Goal: Transaction & Acquisition: Purchase product/service

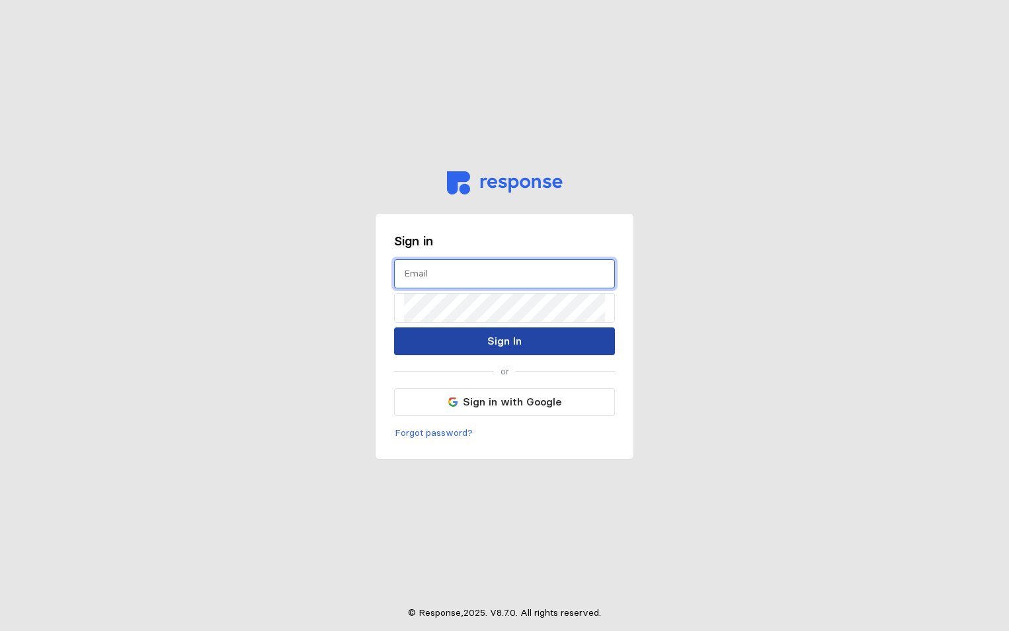
type input "[PERSON_NAME][EMAIL_ADDRESS][PERSON_NAME][DOMAIN_NAME]"
click at [508, 345] on p "Sign In" at bounding box center [504, 341] width 34 height 17
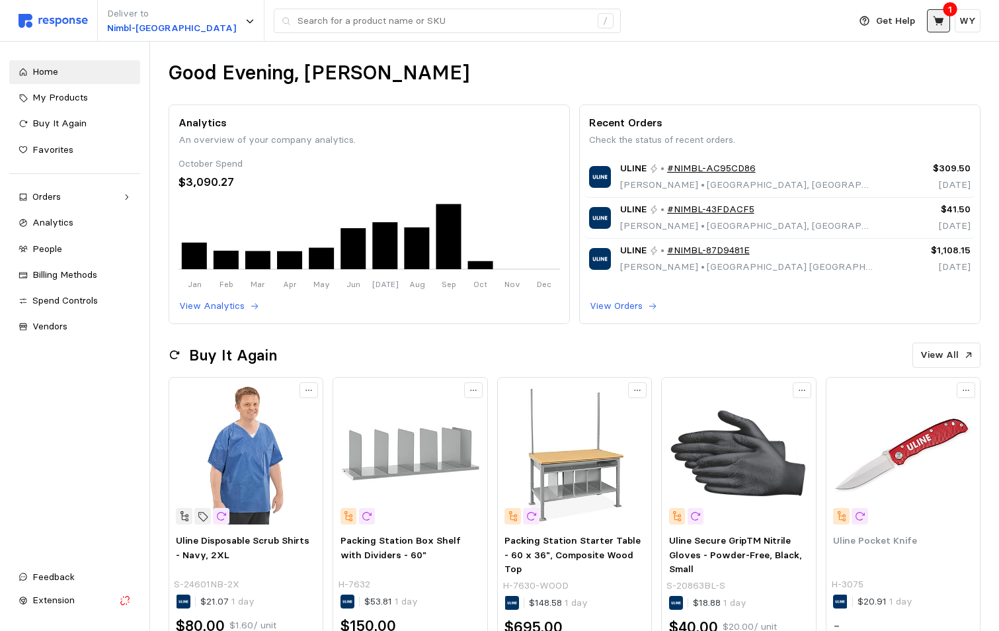
click at [942, 17] on icon at bounding box center [939, 21] width 12 height 12
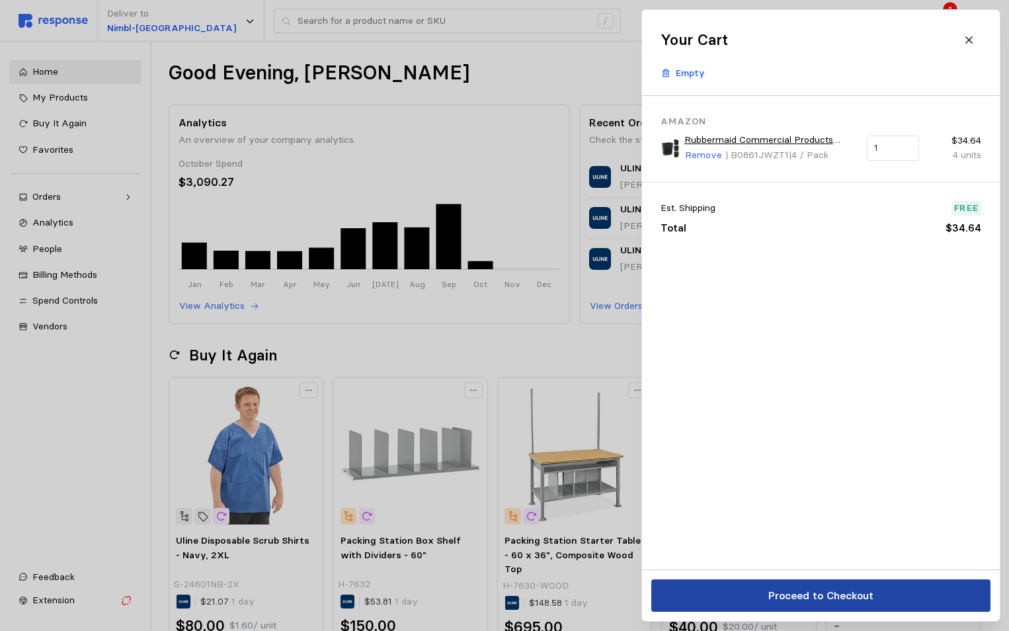
click at [823, 600] on p "Proceed to Checkout" at bounding box center [820, 595] width 105 height 17
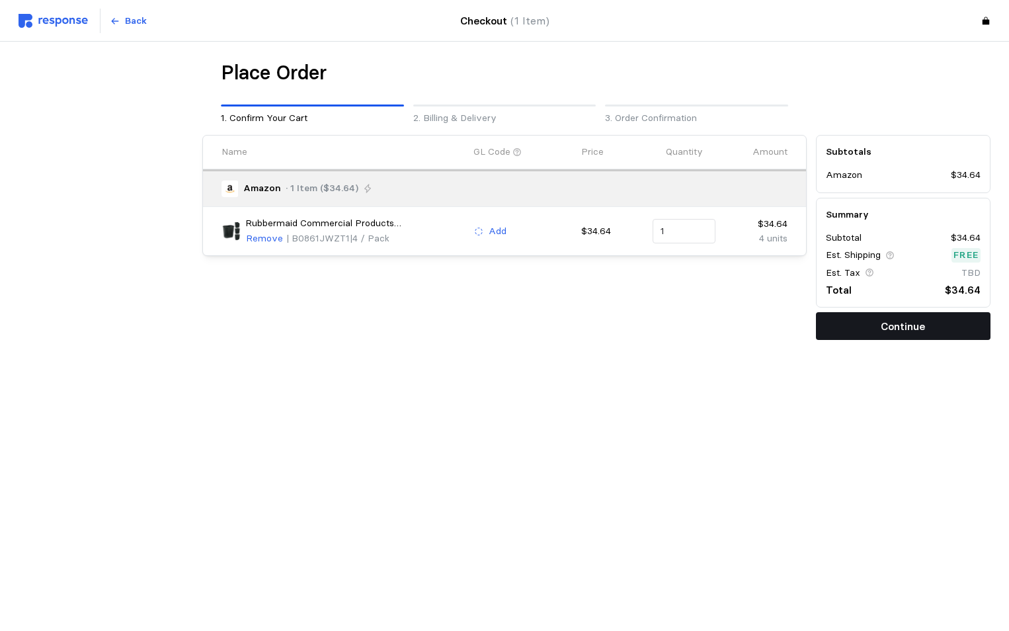
click at [910, 327] on p "Continue" at bounding box center [903, 326] width 44 height 17
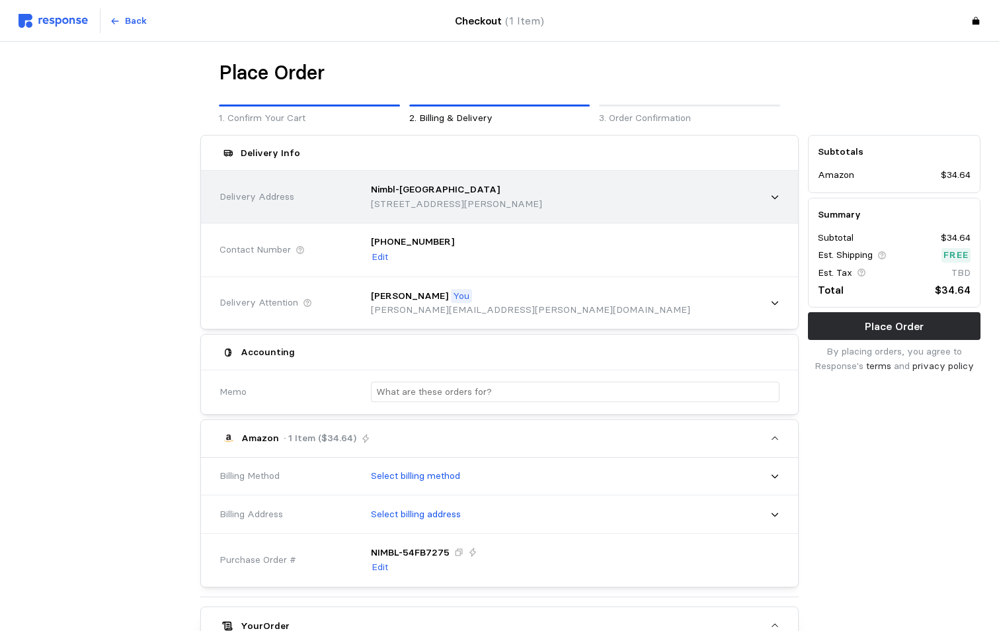
click at [462, 200] on p "215 Alligood Way, Suite B, Lebanon, TN, 37090, United States" at bounding box center [456, 204] width 171 height 15
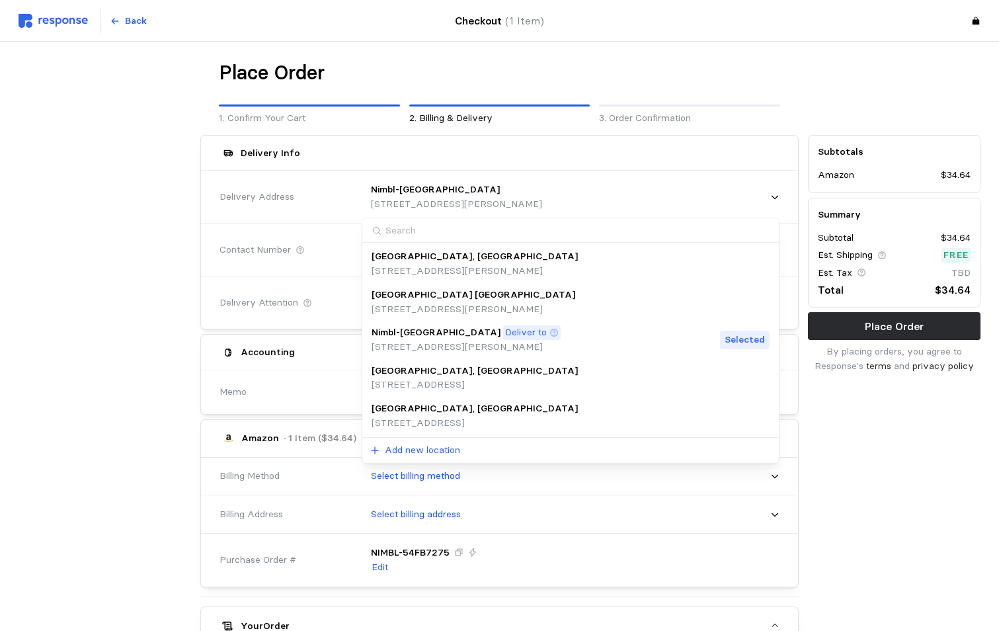
click at [440, 411] on p "Salt Lake City, UT" at bounding box center [475, 408] width 206 height 15
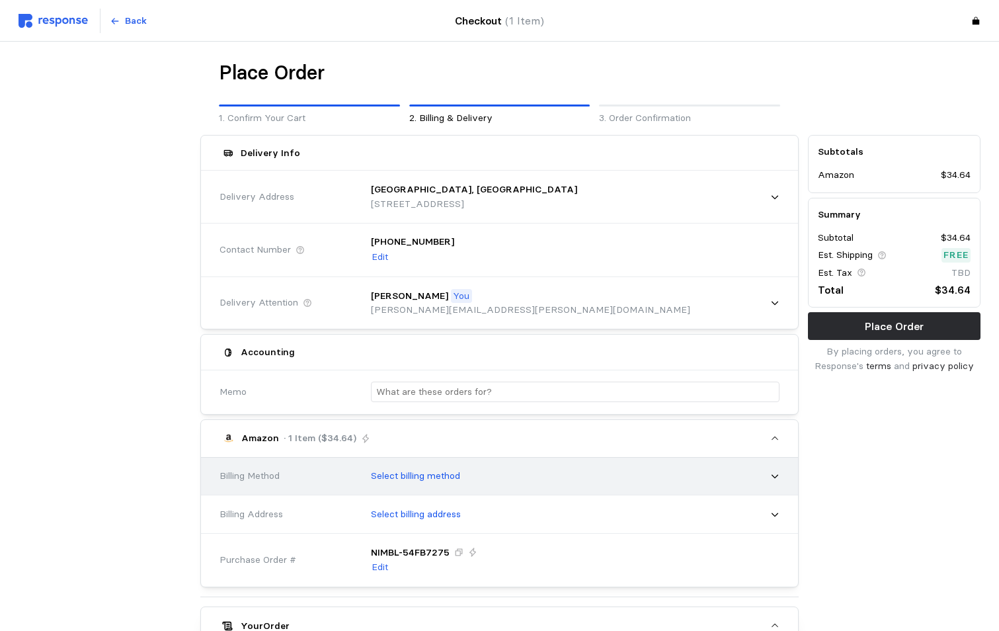
click at [503, 484] on div "Select billing method" at bounding box center [570, 476] width 417 height 33
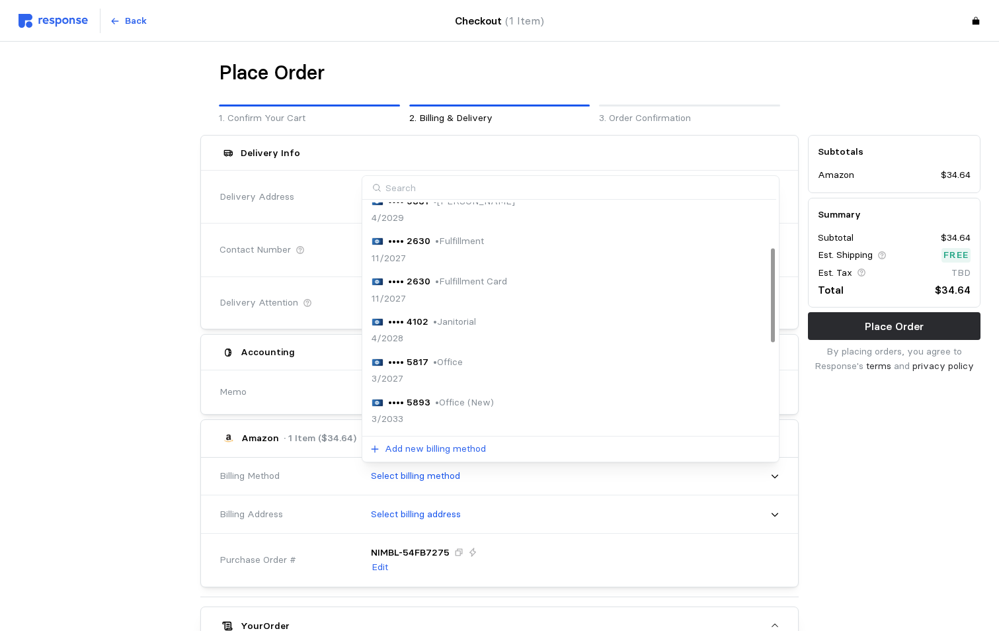
scroll to position [67, 0]
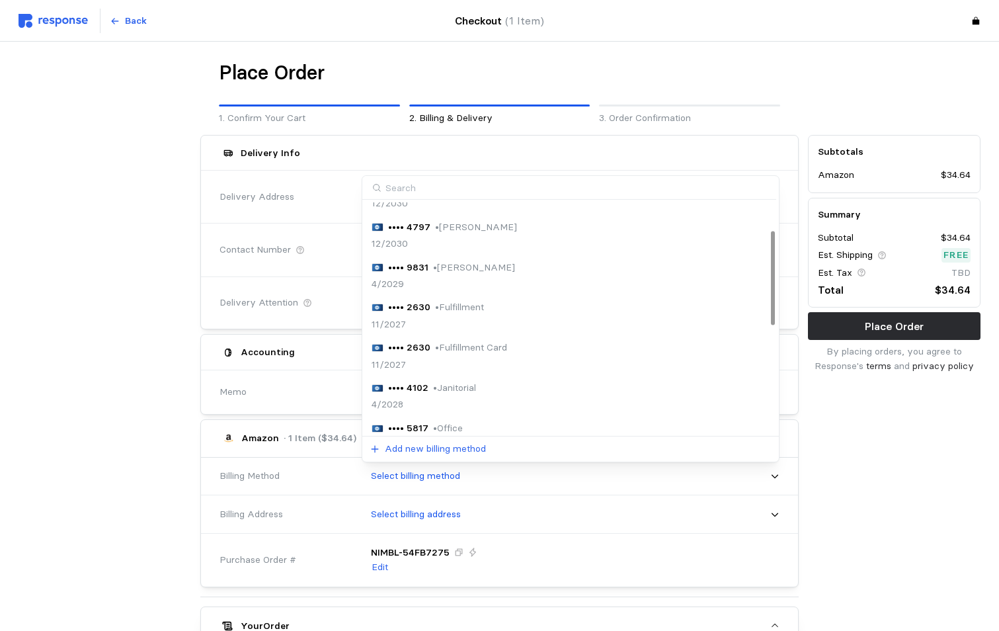
click at [440, 223] on p "• Walter Yates" at bounding box center [476, 227] width 82 height 15
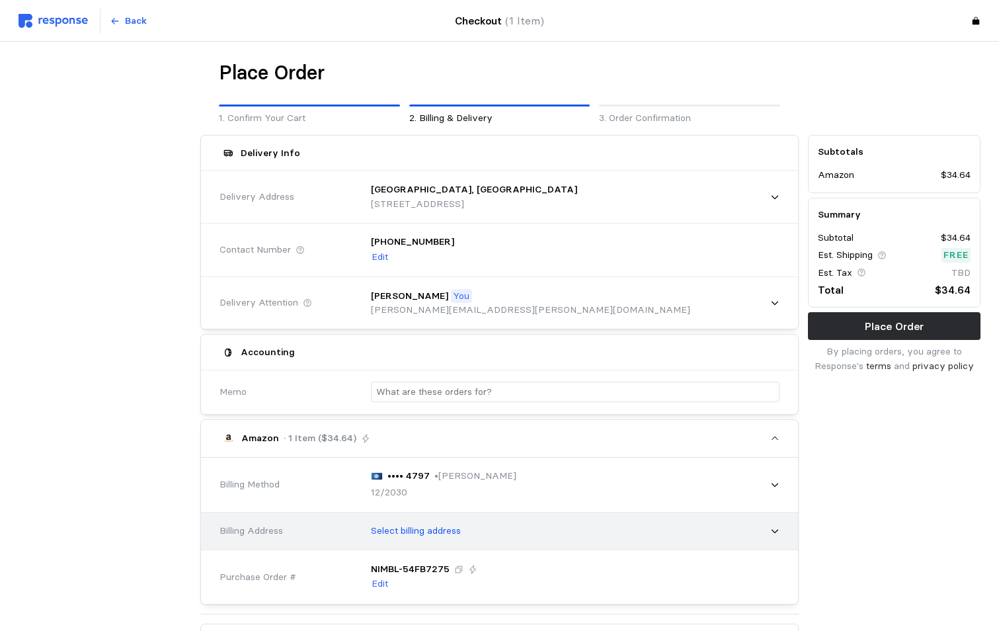
click at [405, 531] on p "Select billing address" at bounding box center [416, 531] width 90 height 15
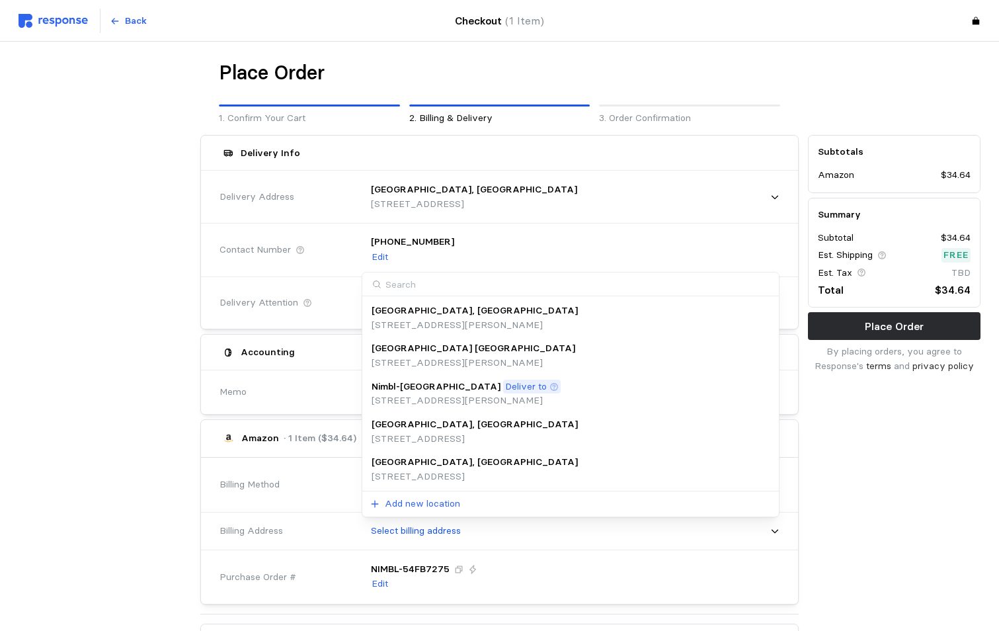
click at [432, 468] on p "Salt Lake City, UT" at bounding box center [475, 462] width 206 height 15
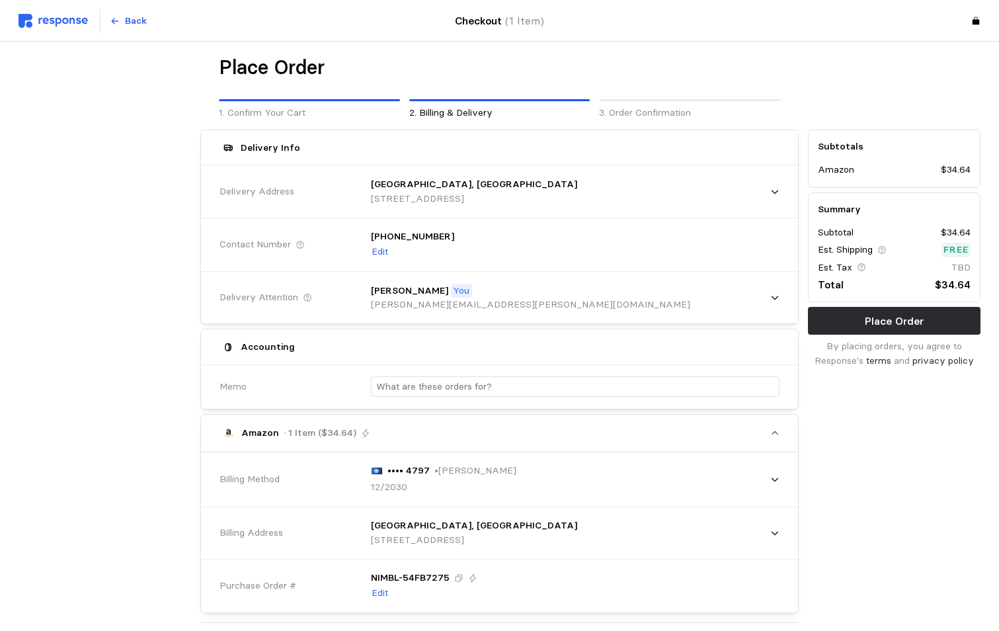
scroll to position [0, 0]
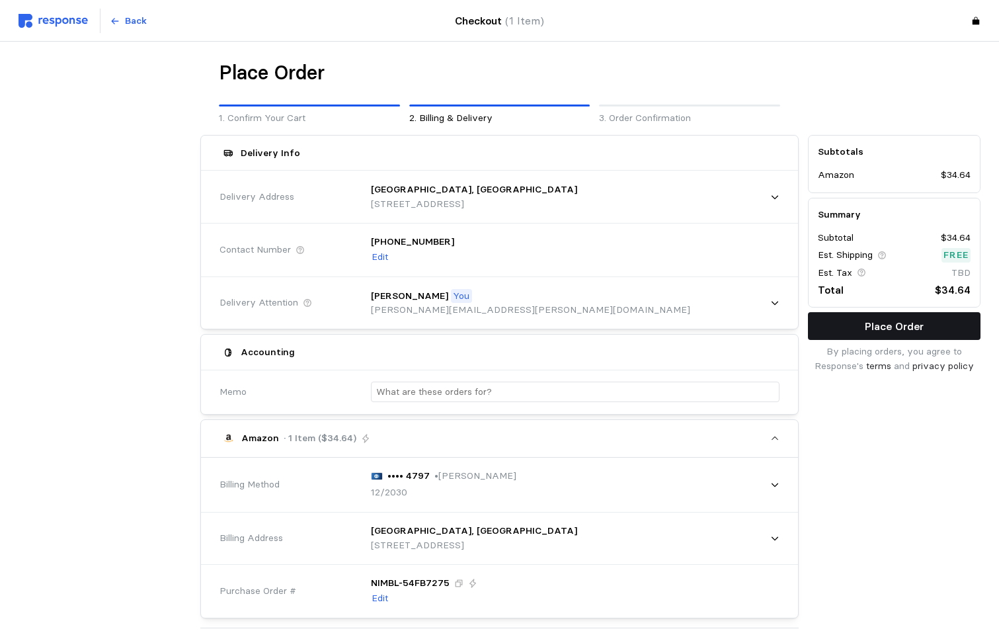
click at [901, 323] on p "Place Order" at bounding box center [894, 326] width 59 height 17
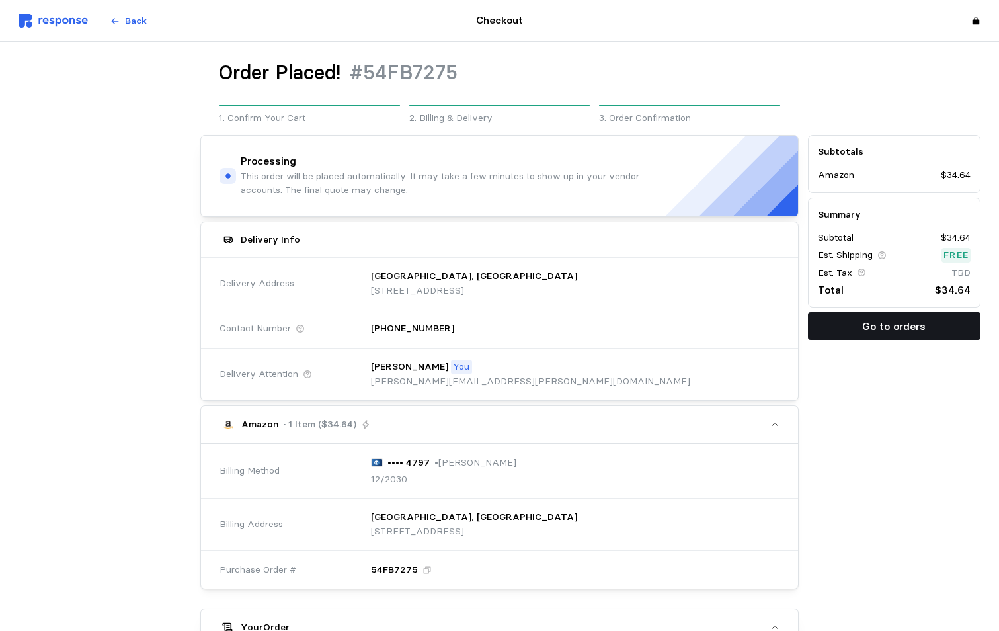
click at [912, 321] on p "Go to orders" at bounding box center [893, 326] width 63 height 17
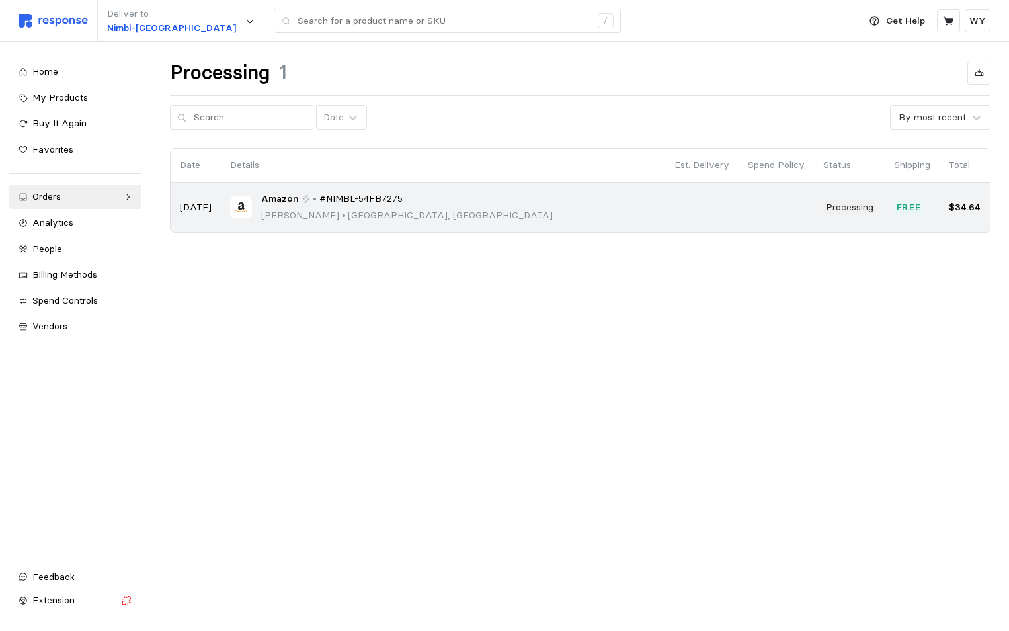
click at [333, 214] on p "Walter Yates • Salt Lake City, UT" at bounding box center [407, 215] width 292 height 15
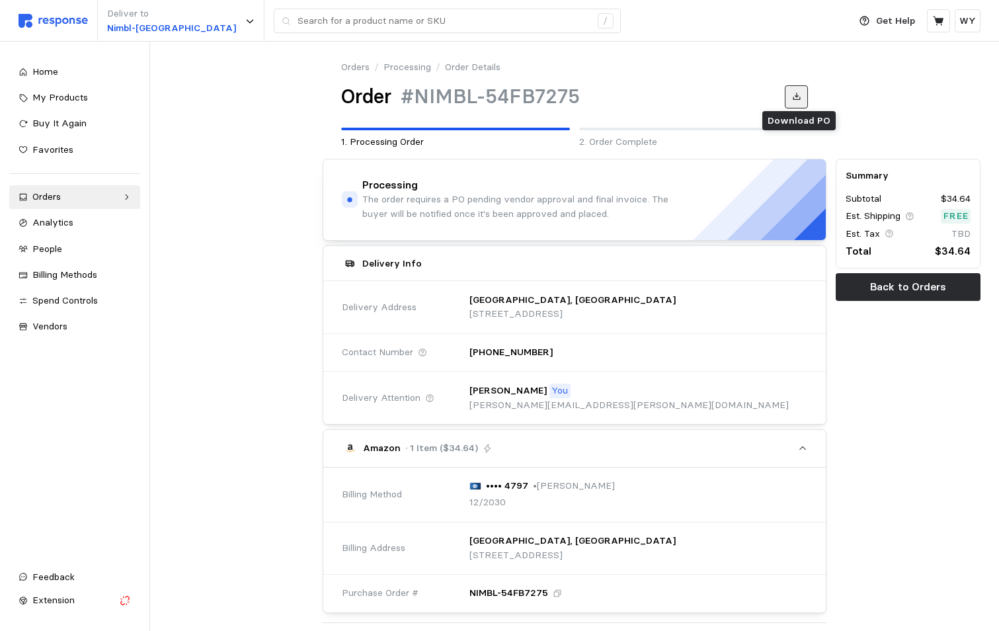
click at [800, 97] on icon at bounding box center [796, 96] width 7 height 7
